Goal: Check status: Check status

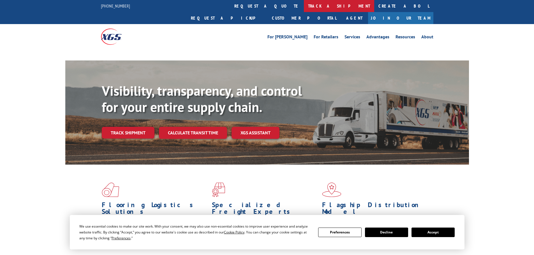
click at [304, 11] on link "track a shipment" at bounding box center [339, 6] width 70 height 12
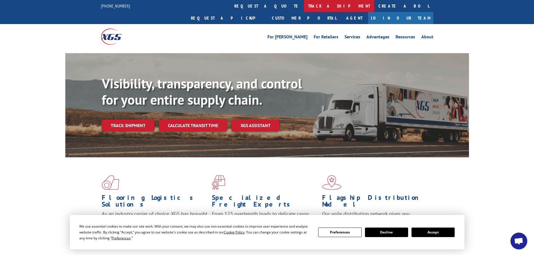
click at [304, 8] on link "track a shipment" at bounding box center [339, 6] width 70 height 12
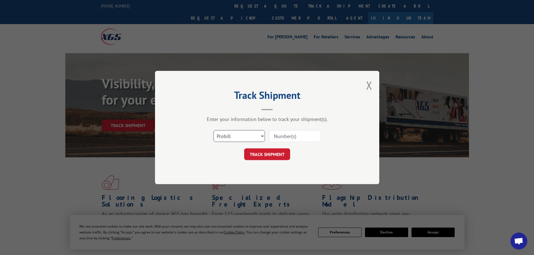
click at [234, 137] on select "Select category... Probill BOL PO" at bounding box center [239, 136] width 52 height 12
select select "po"
click at [213, 130] on select "Select category... Probill BOL PO" at bounding box center [239, 136] width 52 height 12
paste input "no balance due/just made changes [DATE]. will put in a ticket next week if stil…"
click at [298, 134] on input "no balance due/just made changes [DATE]. will put in a ticket next week if stil…" at bounding box center [295, 136] width 52 height 12
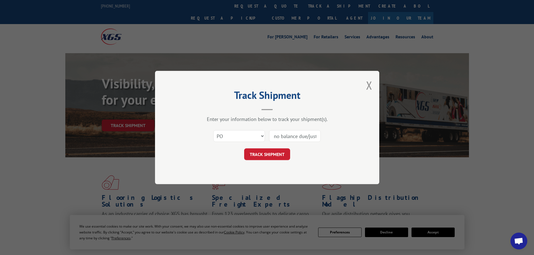
click at [298, 134] on input "no balance due/just made changes [DATE]. will put in a ticket next week if stil…" at bounding box center [295, 136] width 52 height 12
paste input "78533953"
type input "78533953"
click at [278, 158] on button "TRACK SHIPMENT" at bounding box center [267, 155] width 46 height 12
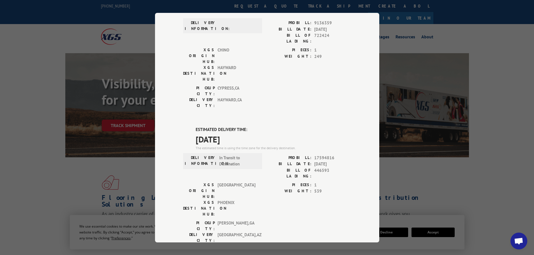
scroll to position [112, 0]
